Goal: Find specific page/section: Find specific page/section

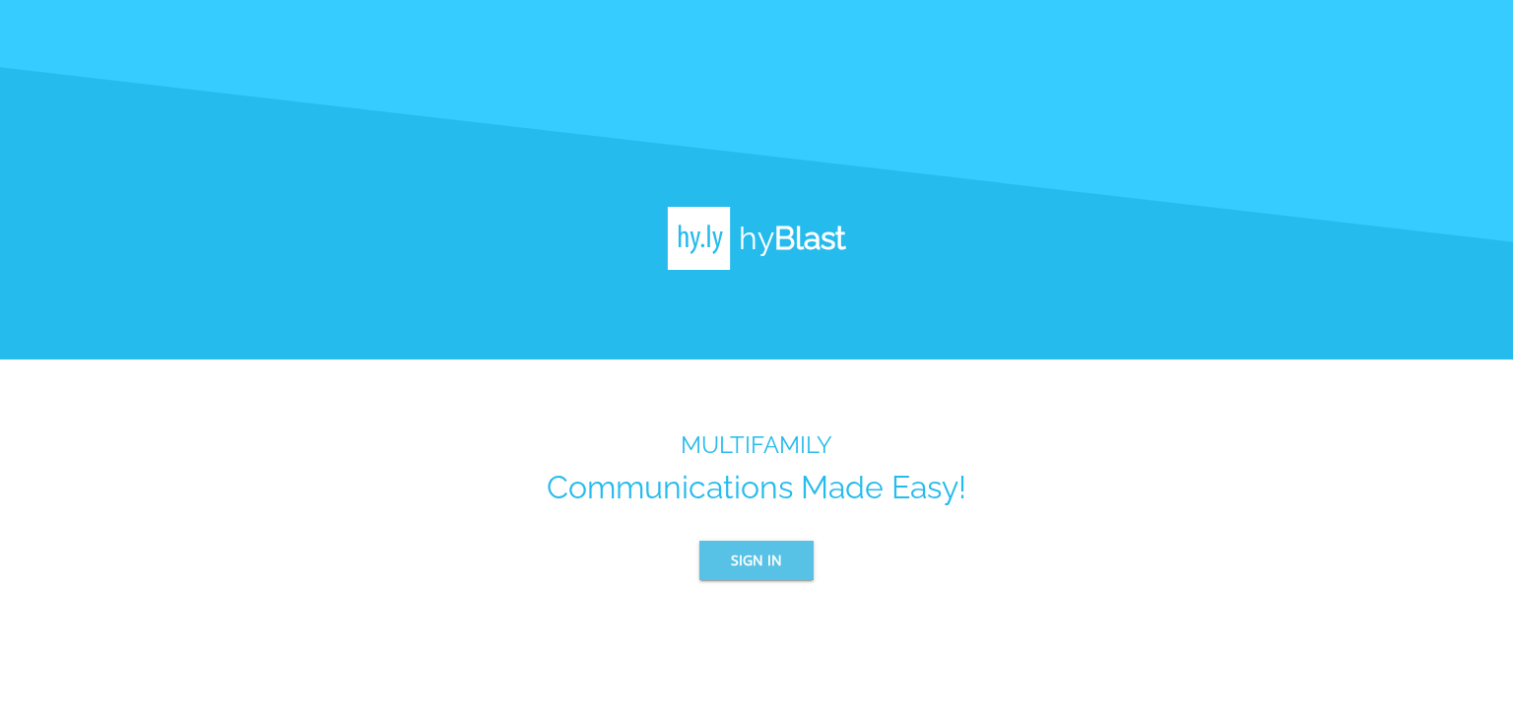
click at [739, 553] on span "Sign In" at bounding box center [756, 561] width 51 height 25
click at [749, 549] on span "Sign In" at bounding box center [756, 561] width 51 height 25
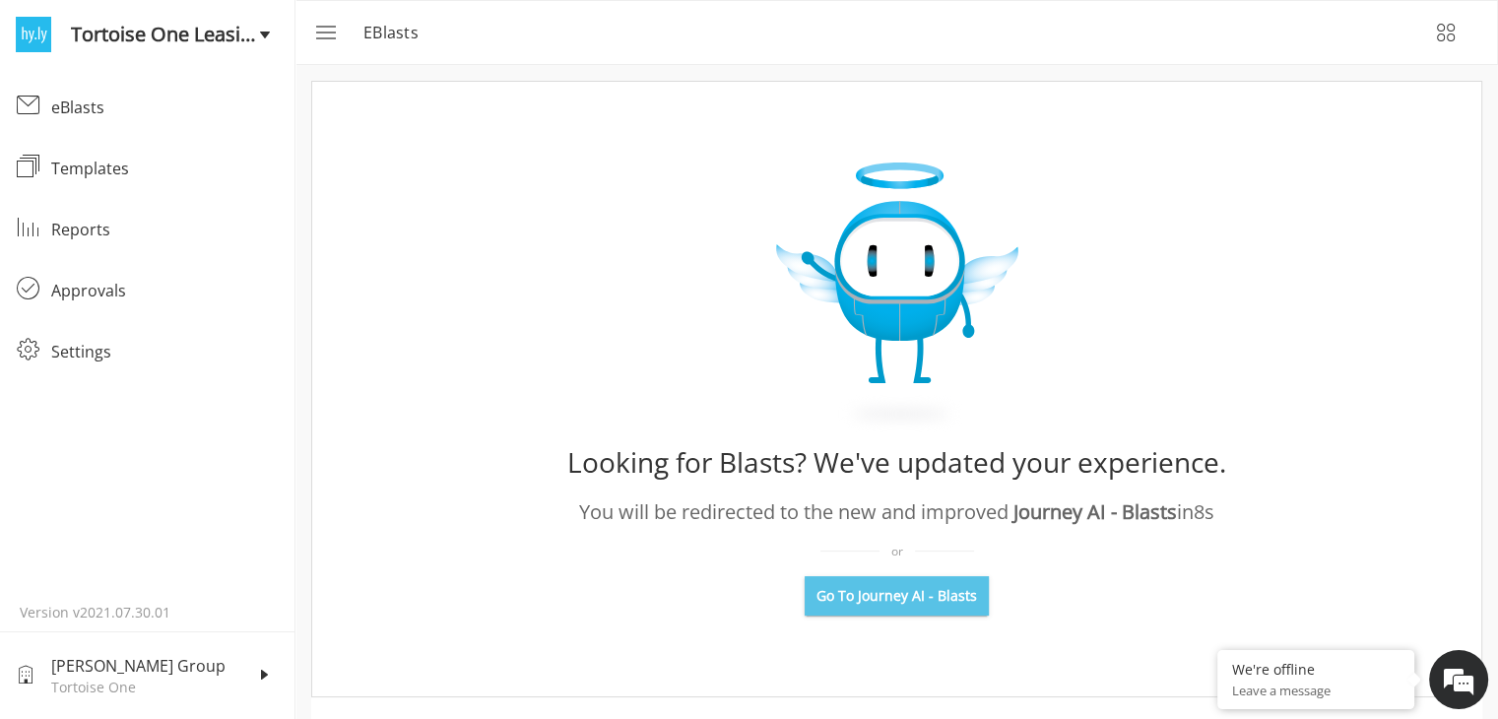
click at [930, 596] on span "Go To Journey AI - Blasts" at bounding box center [897, 596] width 161 height 20
click at [925, 588] on span "Go To Journey AI - Blasts" at bounding box center [897, 596] width 161 height 20
click at [949, 602] on span "Go To Journey AI - Blasts" at bounding box center [897, 596] width 161 height 20
click at [169, 118] on div "eBlasts" at bounding box center [165, 108] width 228 height 24
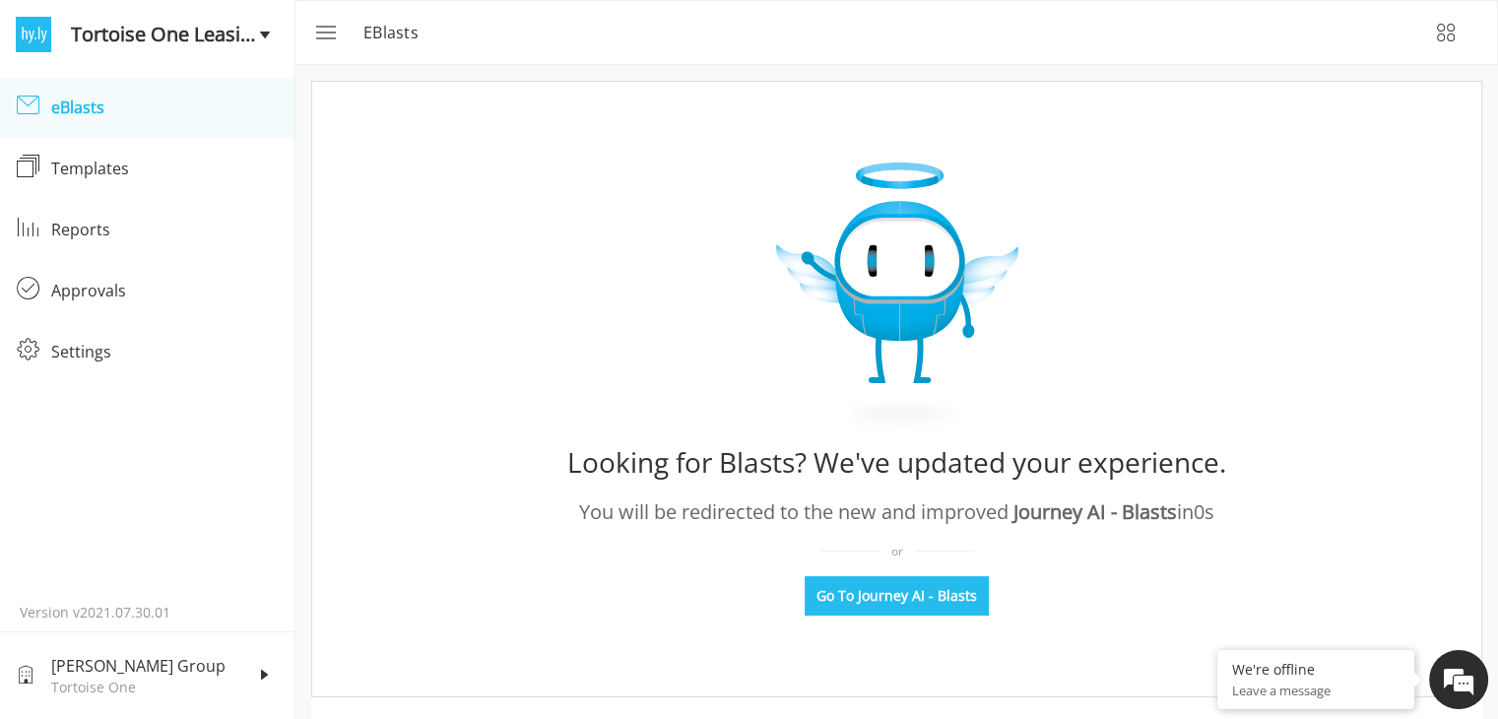
click at [66, 101] on div "eBlasts" at bounding box center [165, 108] width 228 height 24
click at [44, 105] on div "eBlasts" at bounding box center [33, 106] width 35 height 26
click at [45, 113] on div "eBlasts" at bounding box center [33, 106] width 35 height 26
click at [61, 298] on div "Approvals" at bounding box center [165, 291] width 228 height 24
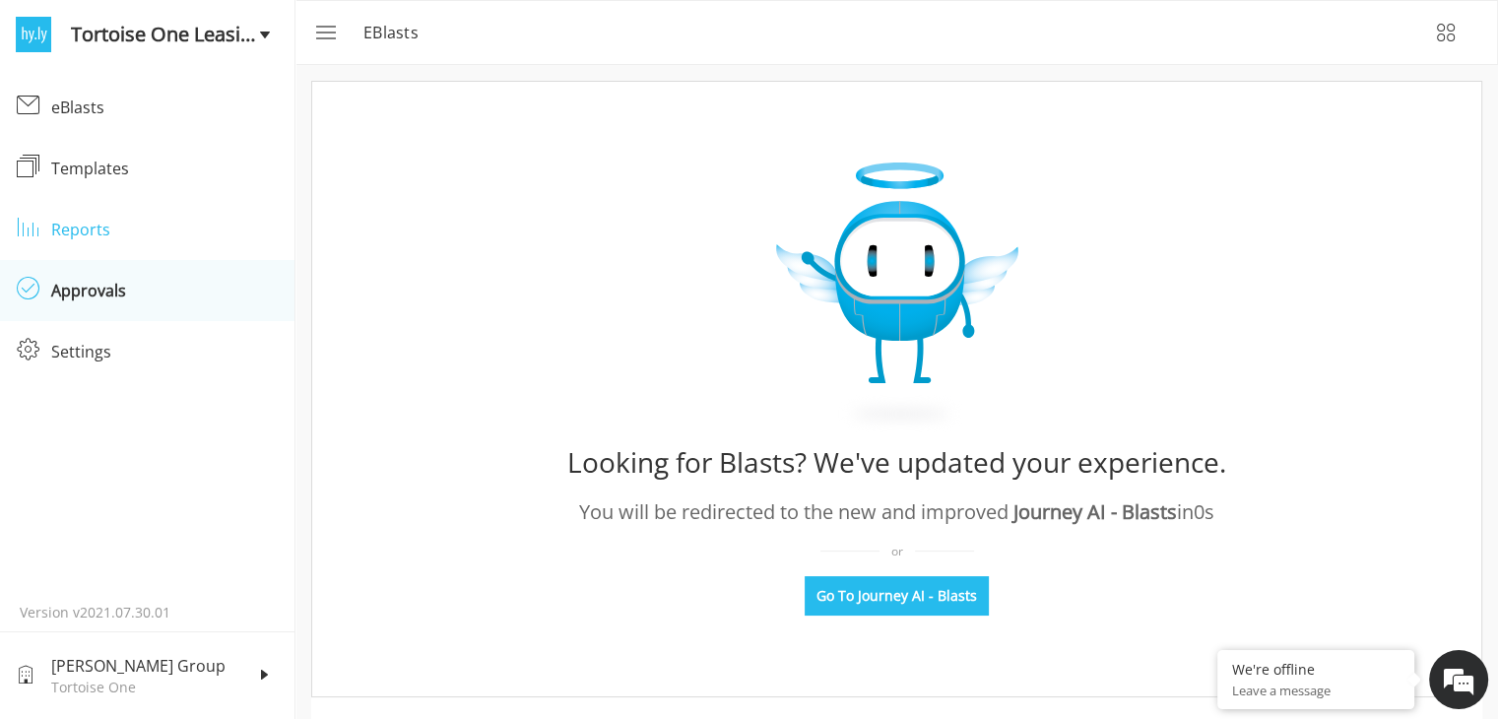
click at [79, 247] on link "Reports Reports" at bounding box center [147, 229] width 295 height 61
